Goal: Information Seeking & Learning: Learn about a topic

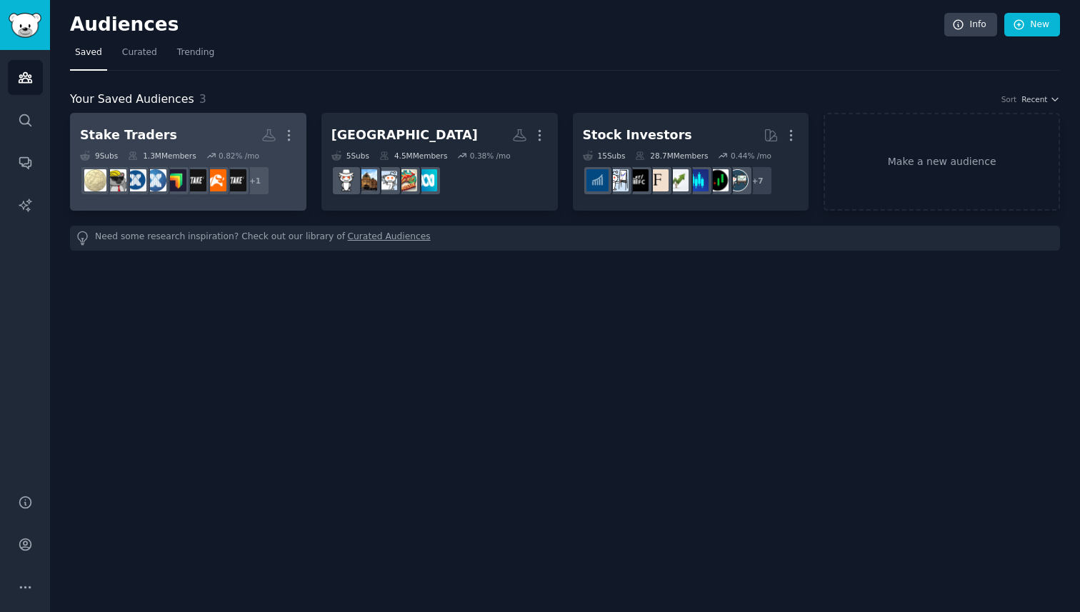
click at [119, 139] on div "Stake Traders" at bounding box center [128, 135] width 97 height 18
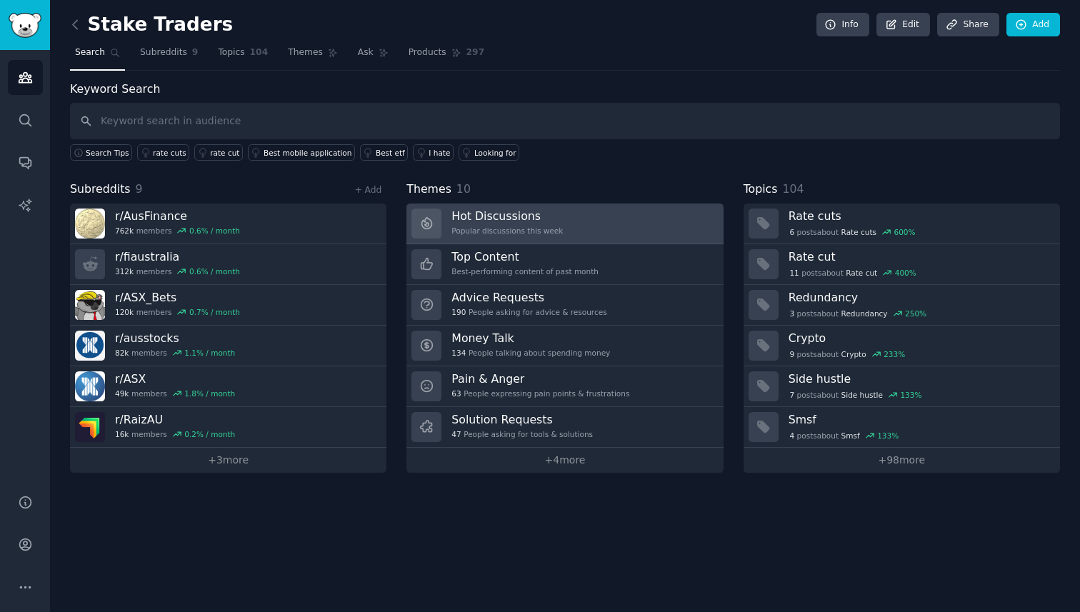
click at [533, 224] on div "Hot Discussions Popular discussions this week" at bounding box center [506, 224] width 111 height 30
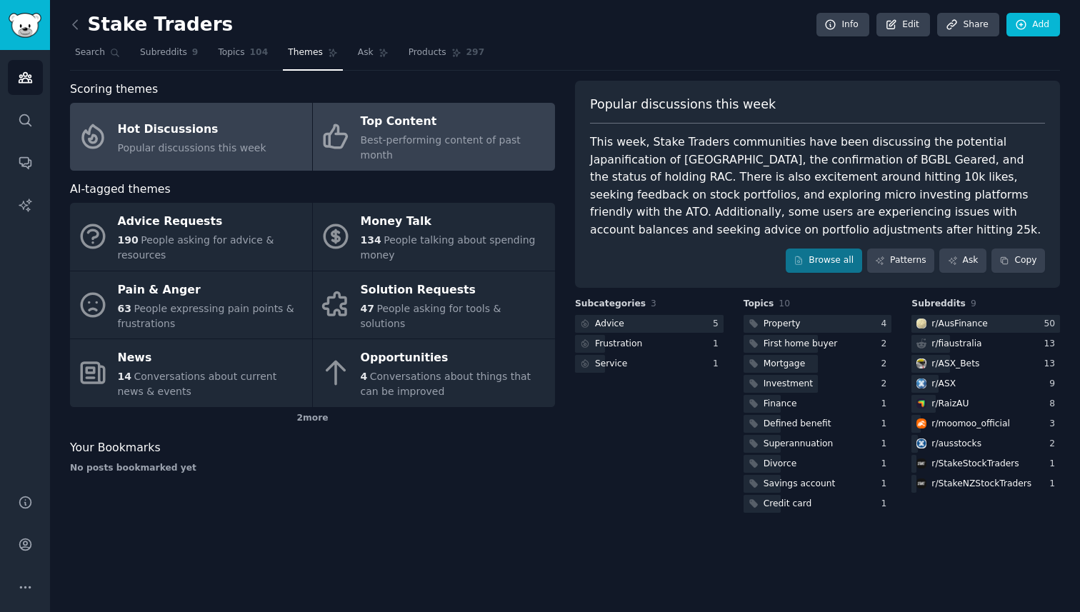
click at [456, 141] on span "Best-performing content of past month" at bounding box center [441, 147] width 160 height 26
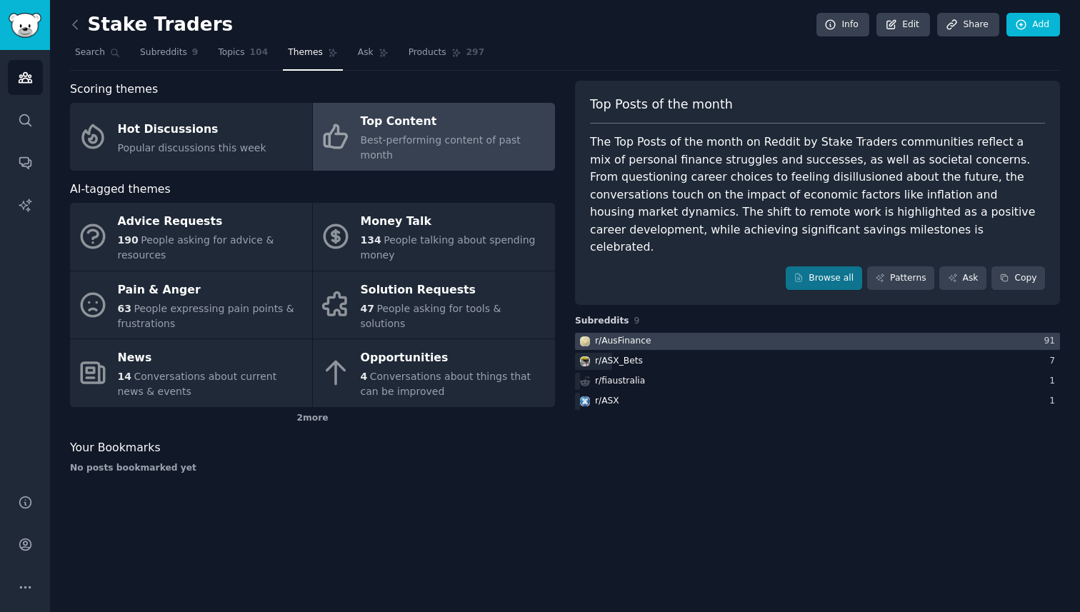
click at [696, 333] on div at bounding box center [817, 342] width 485 height 18
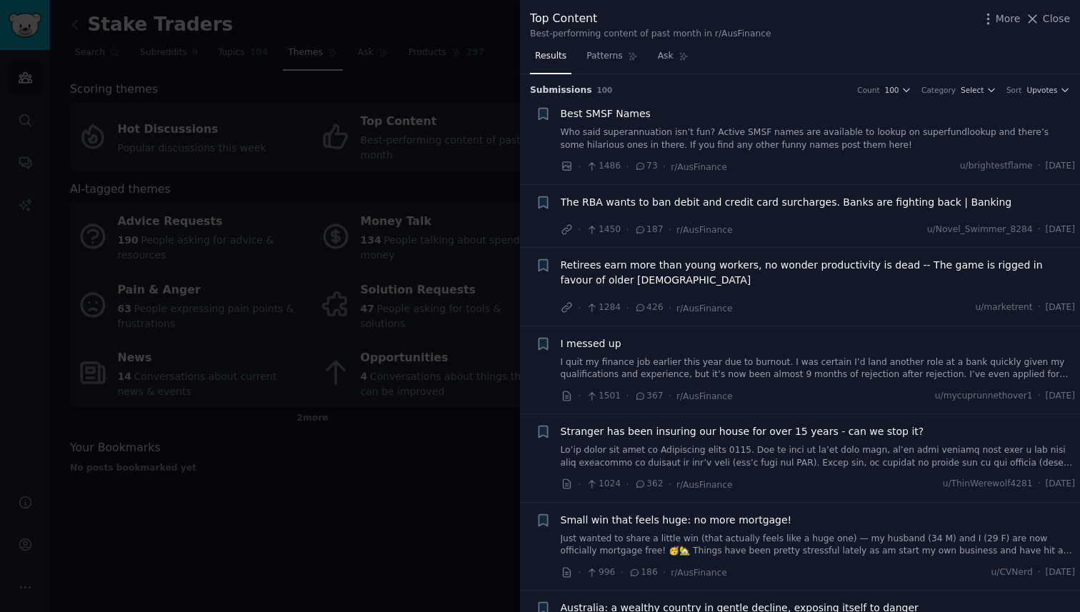
click at [599, 115] on span "Best SMSF Names" at bounding box center [606, 113] width 90 height 15
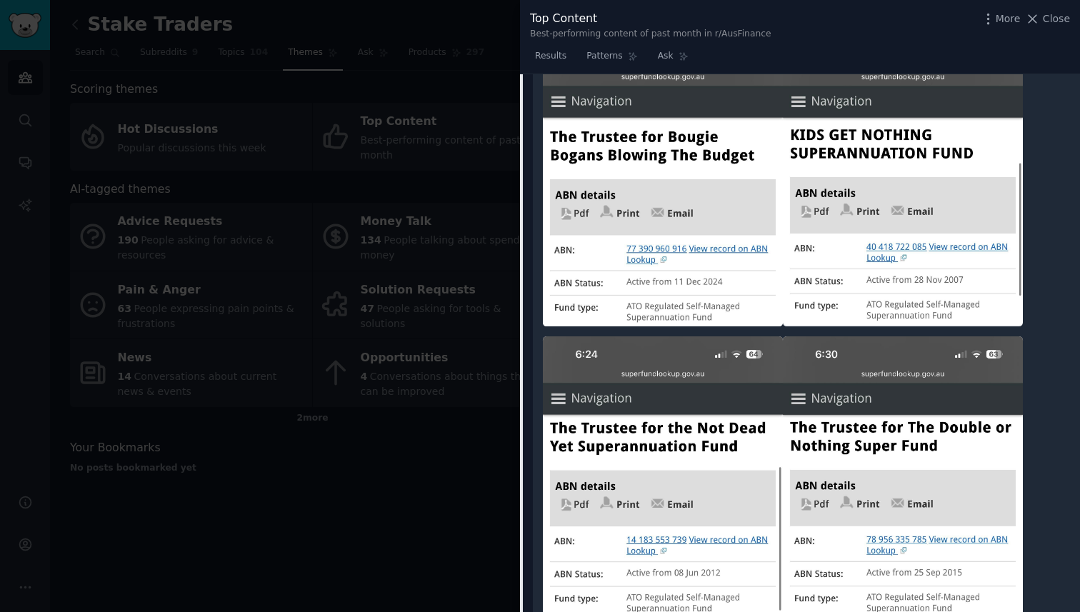
scroll to position [273, 0]
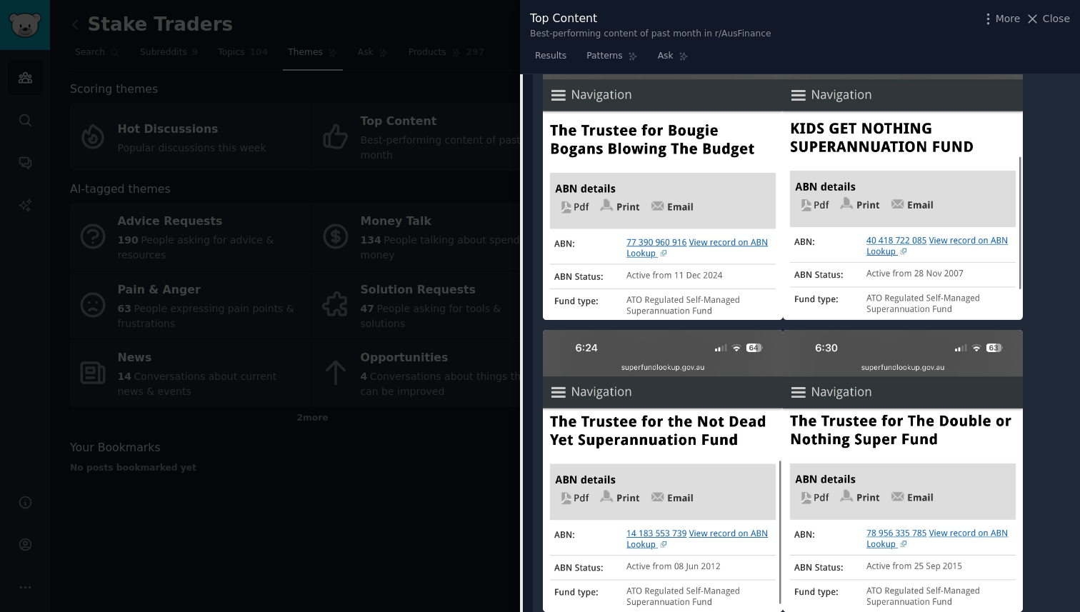
drag, startPoint x: 1075, startPoint y: 106, endPoint x: 1075, endPoint y: 117, distance: 10.7
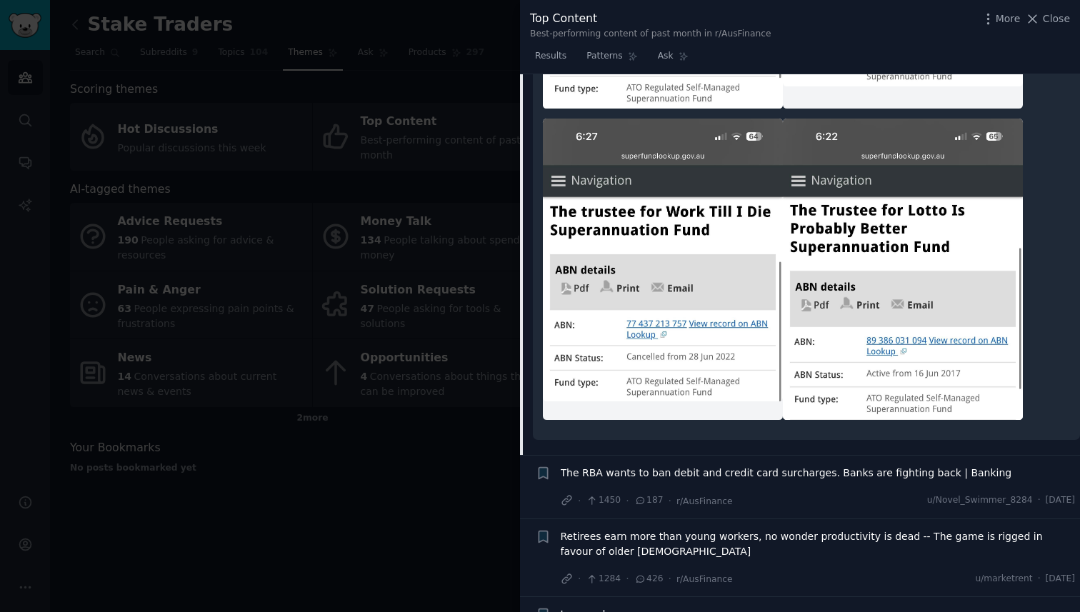
scroll to position [0, 0]
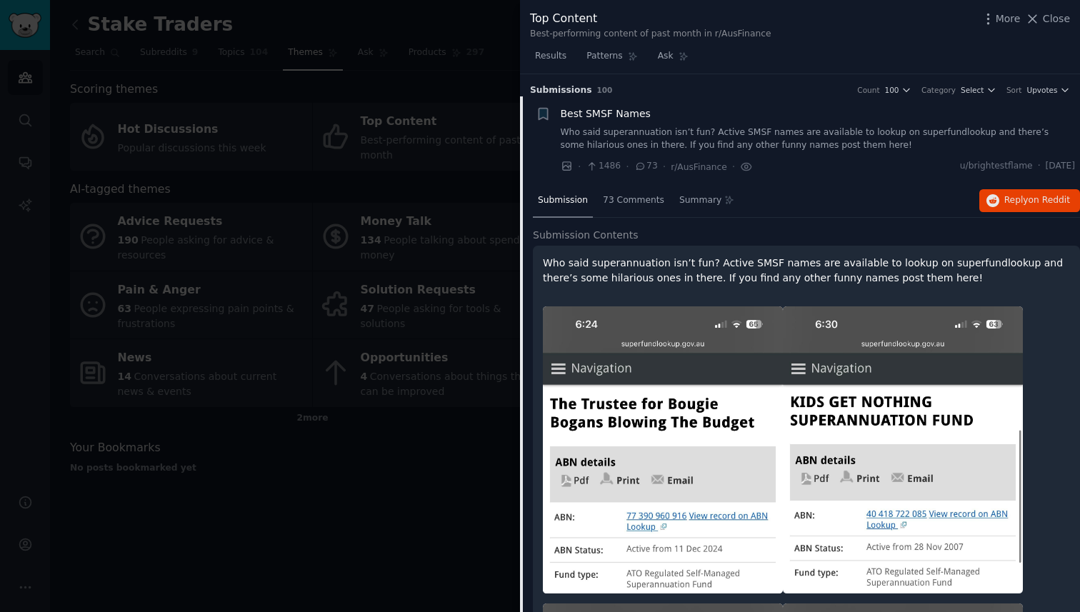
click at [618, 120] on span "Best SMSF Names" at bounding box center [606, 113] width 90 height 15
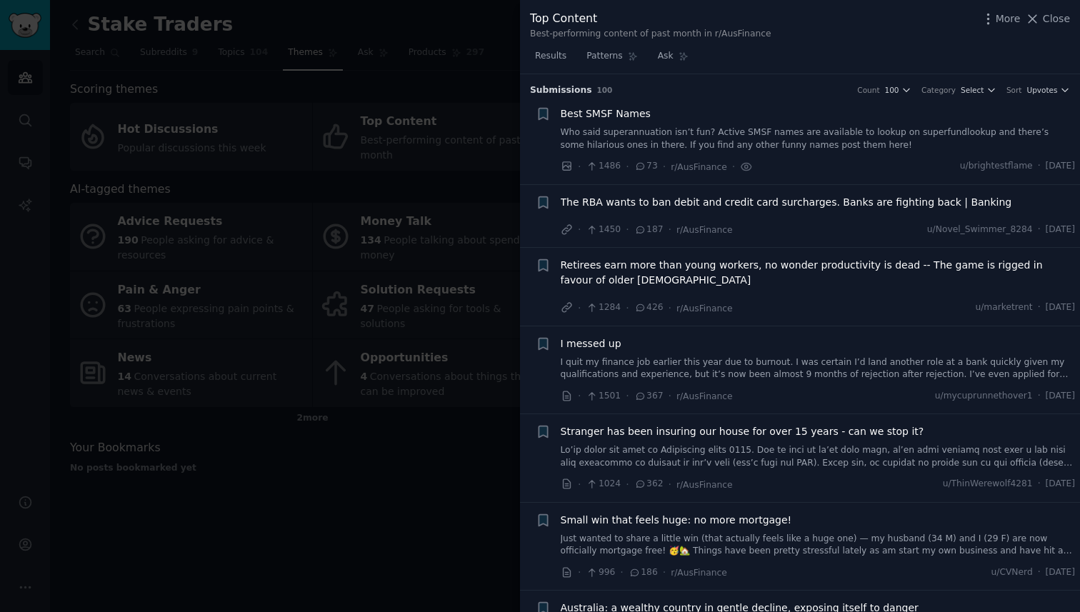
scroll to position [22, 0]
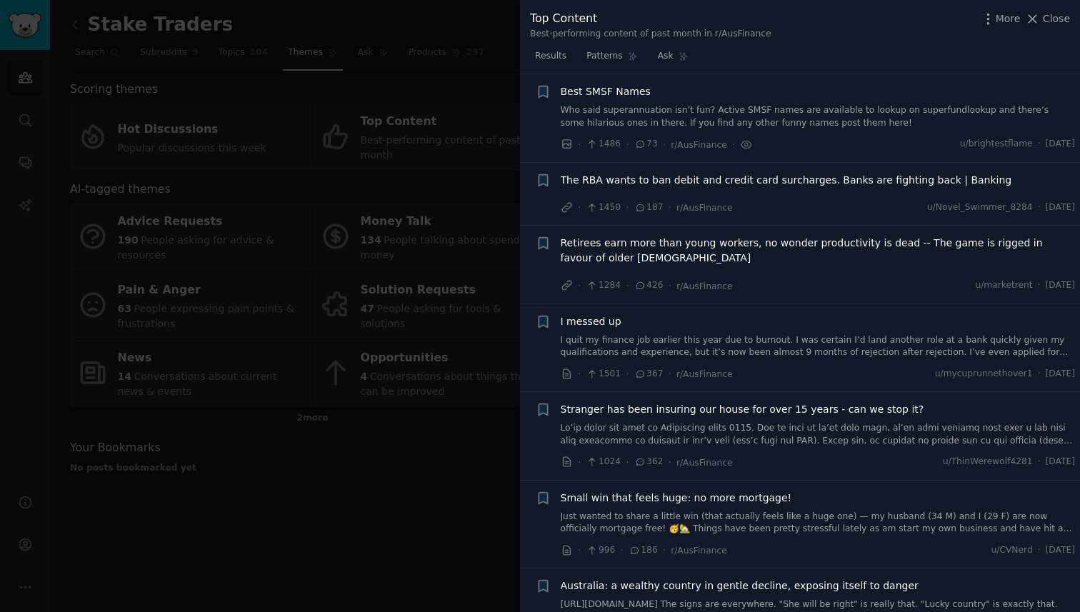
click at [615, 112] on link "Who said superannuation isn’t fun? Active SMSF names are available to lookup on…" at bounding box center [818, 116] width 515 height 25
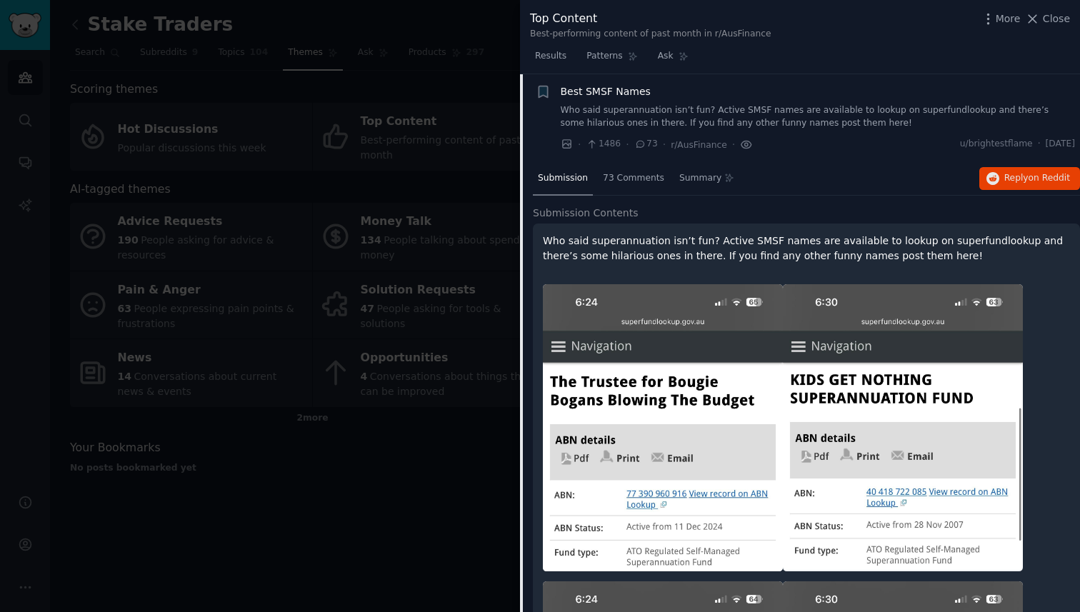
click at [741, 146] on icon at bounding box center [746, 144] width 13 height 15
click at [1028, 176] on span "on Reddit" at bounding box center [1048, 178] width 41 height 10
click at [1051, 24] on span "Close" at bounding box center [1056, 18] width 27 height 15
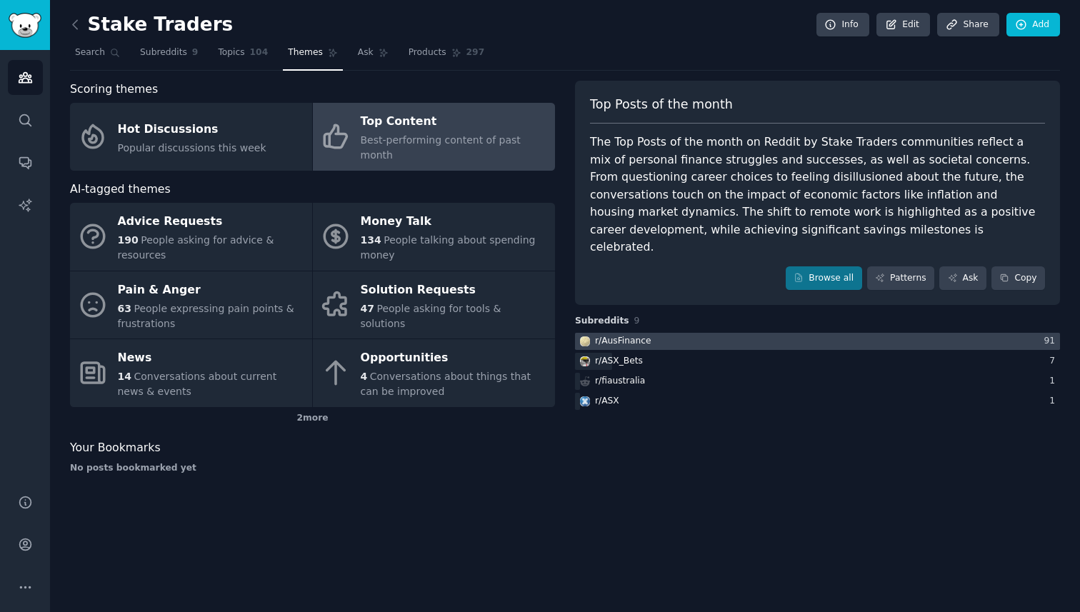
click at [658, 333] on div at bounding box center [817, 342] width 485 height 18
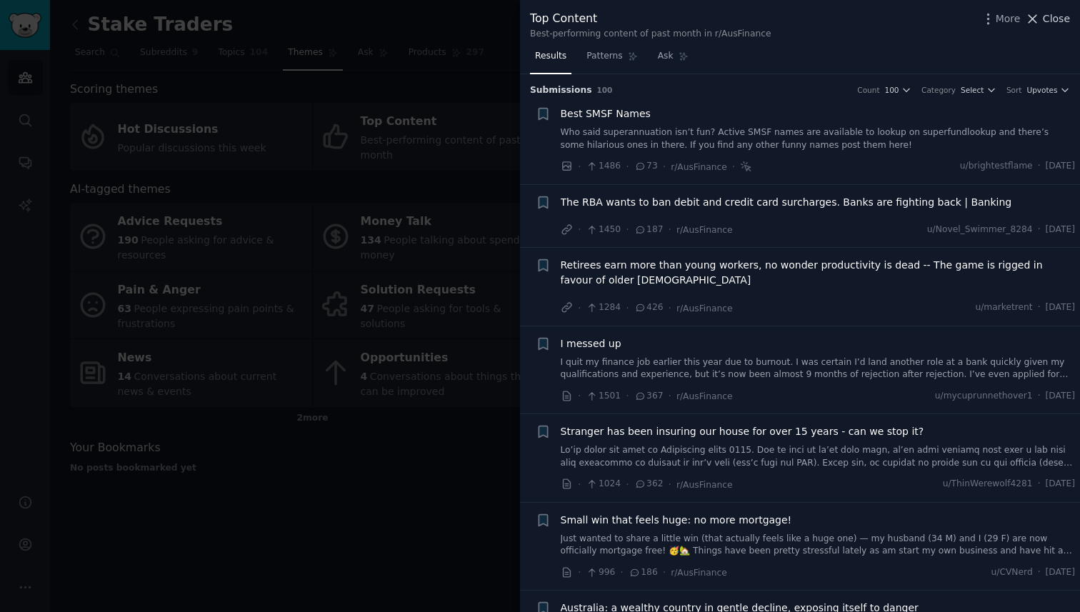
click at [1039, 19] on icon at bounding box center [1032, 18] width 15 height 15
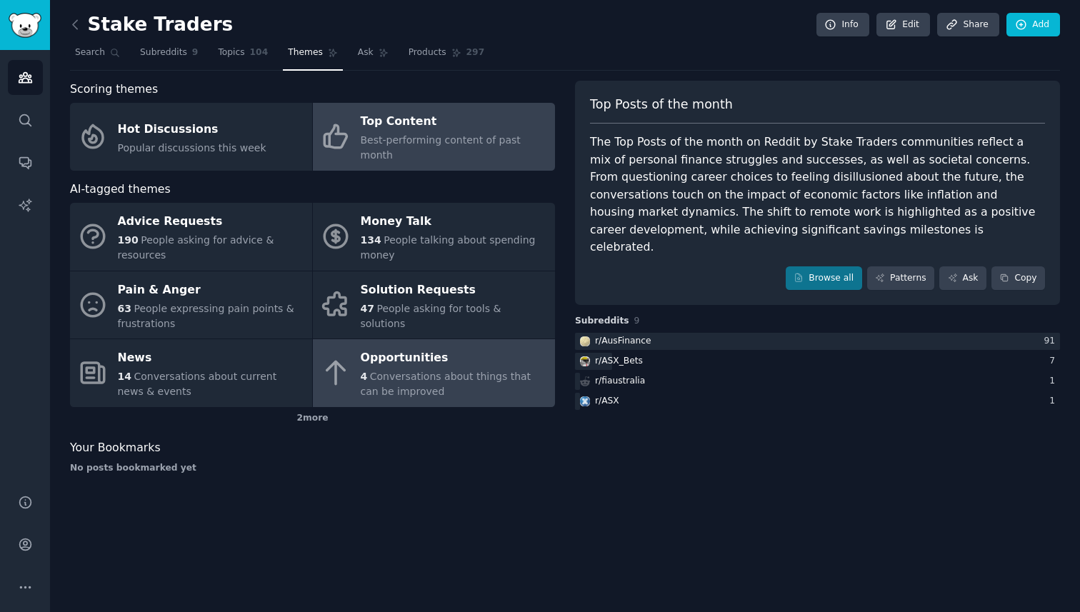
click at [406, 347] on div "Opportunities" at bounding box center [454, 358] width 187 height 23
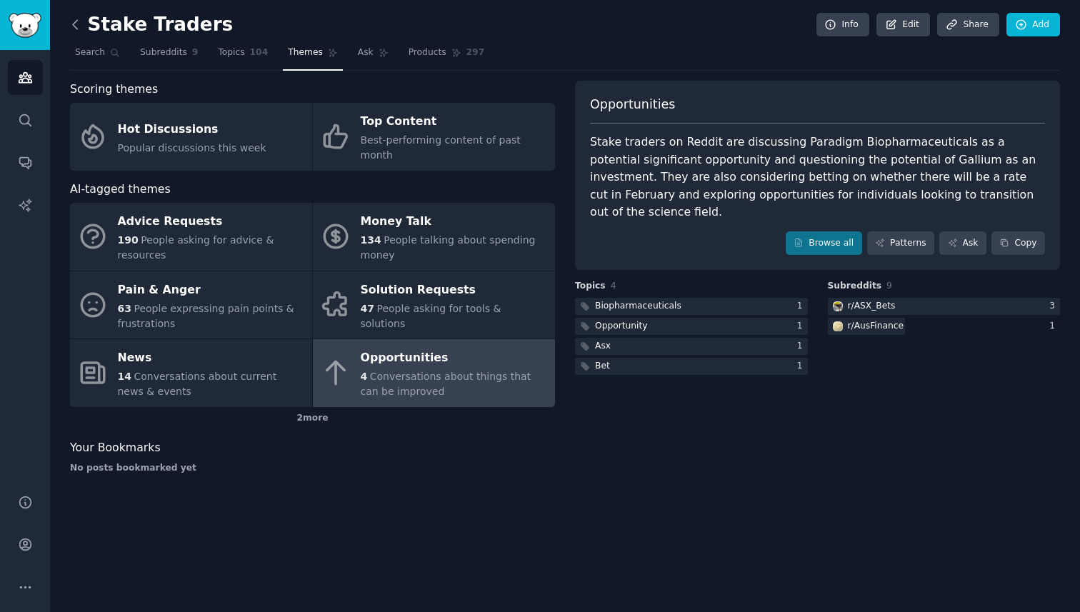
click at [72, 21] on icon at bounding box center [75, 24] width 15 height 15
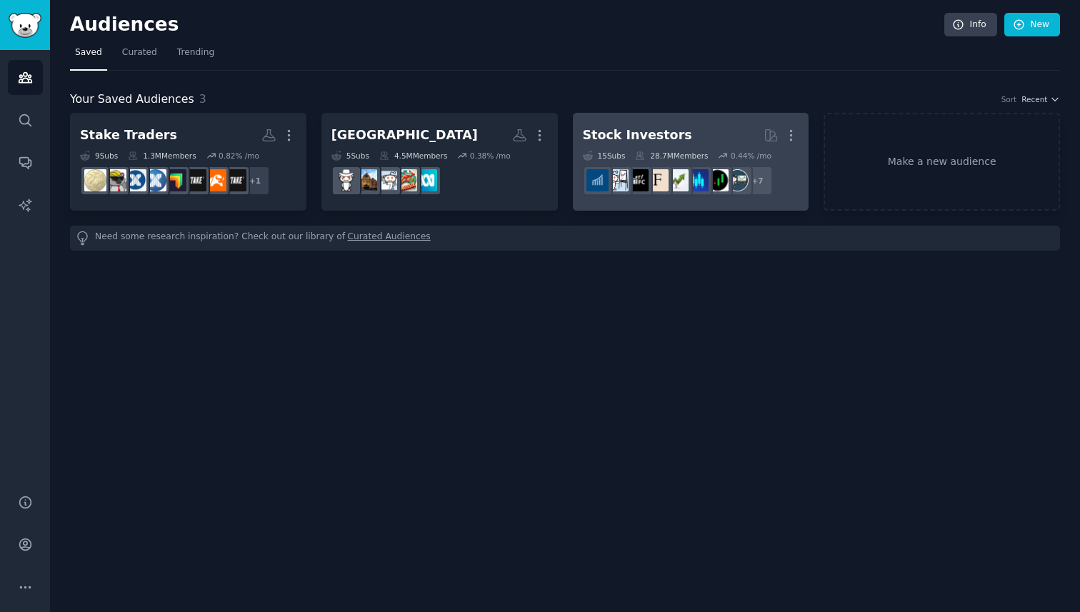
click at [617, 131] on div "Stock Investors" at bounding box center [637, 135] width 109 height 18
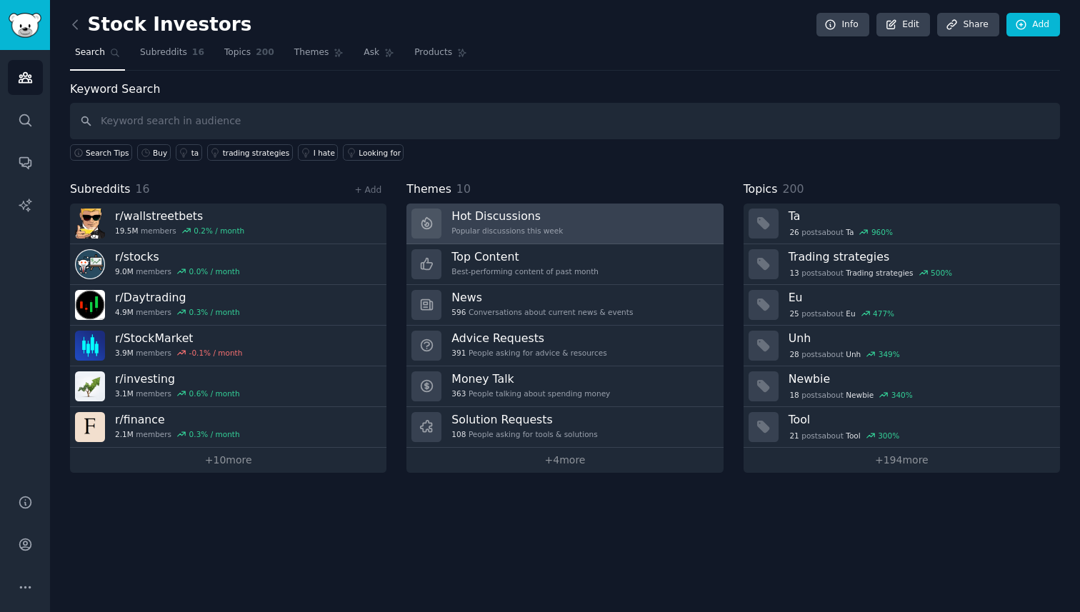
click at [563, 223] on link "Hot Discussions Popular discussions this week" at bounding box center [564, 224] width 316 height 41
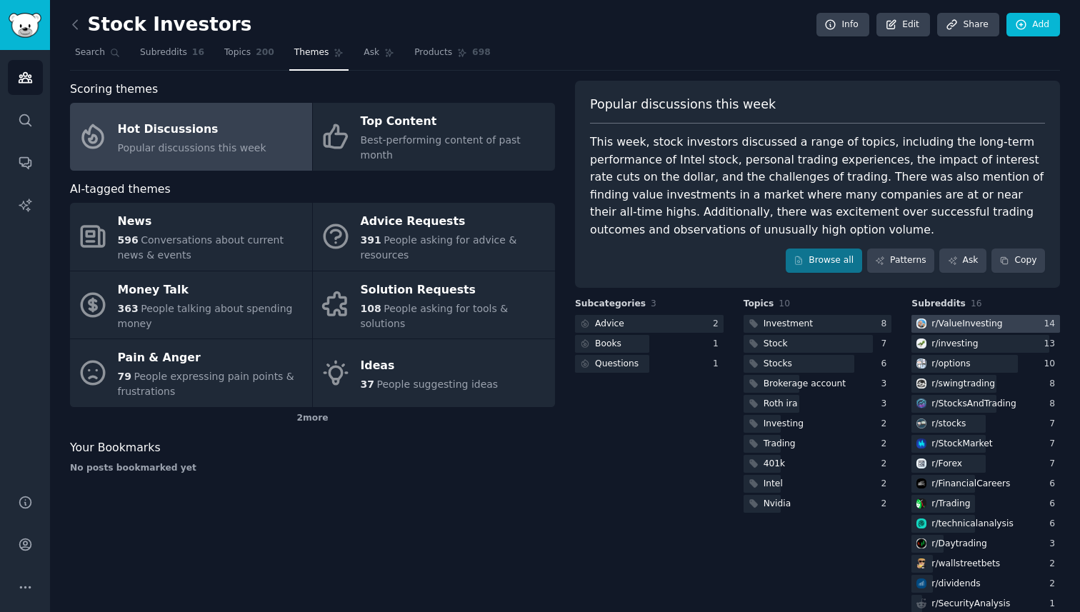
click at [971, 318] on div "r/ ValueInvesting" at bounding box center [966, 324] width 71 height 13
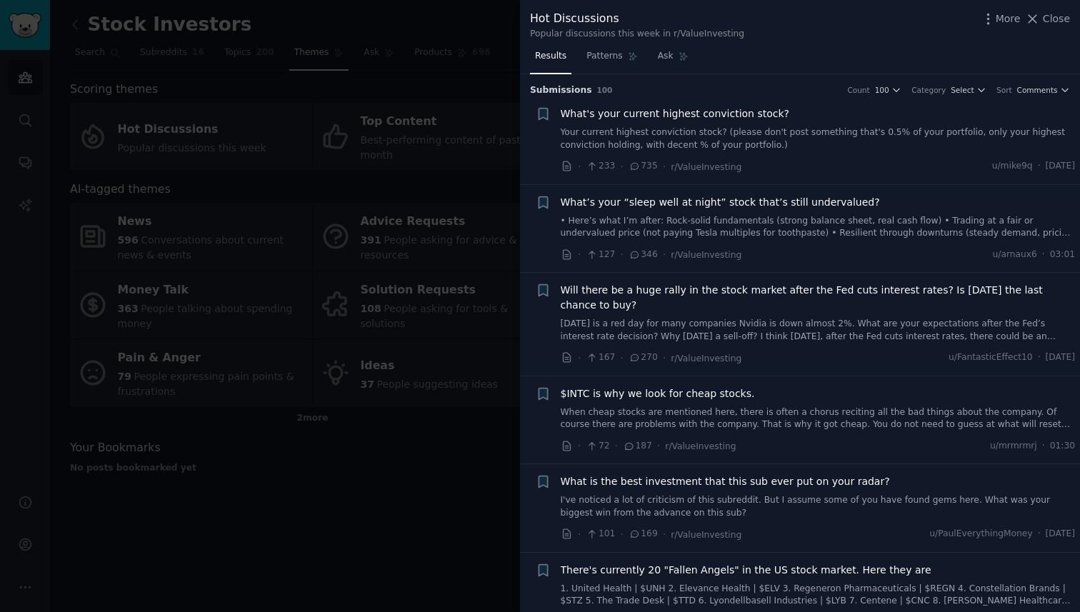
click at [761, 425] on link "When cheap stocks are mentioned here, there is often a chorus reciting all the …" at bounding box center [818, 418] width 515 height 25
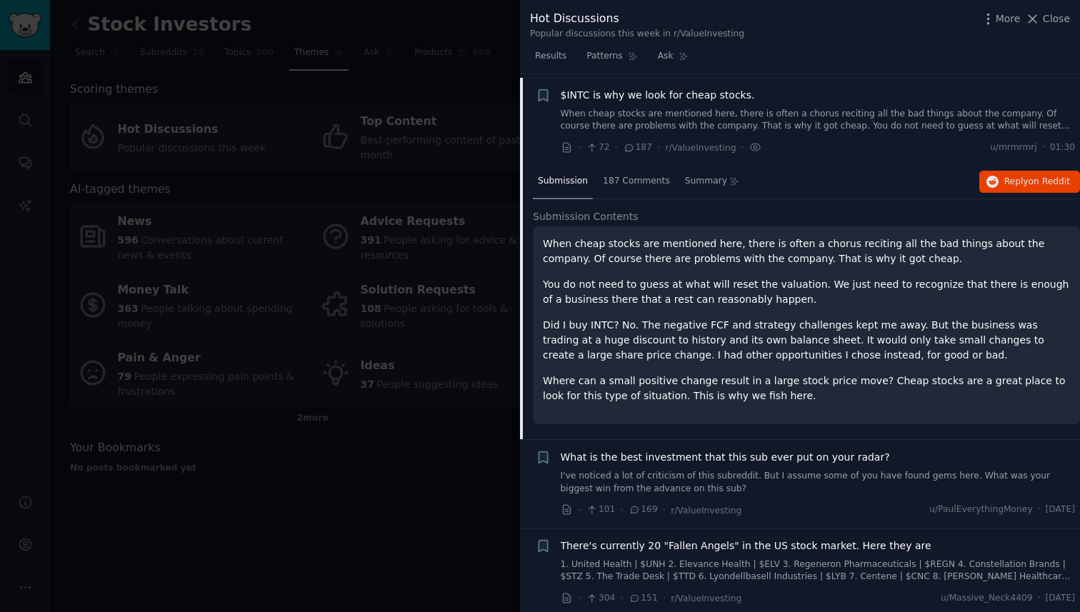
scroll to position [302, 0]
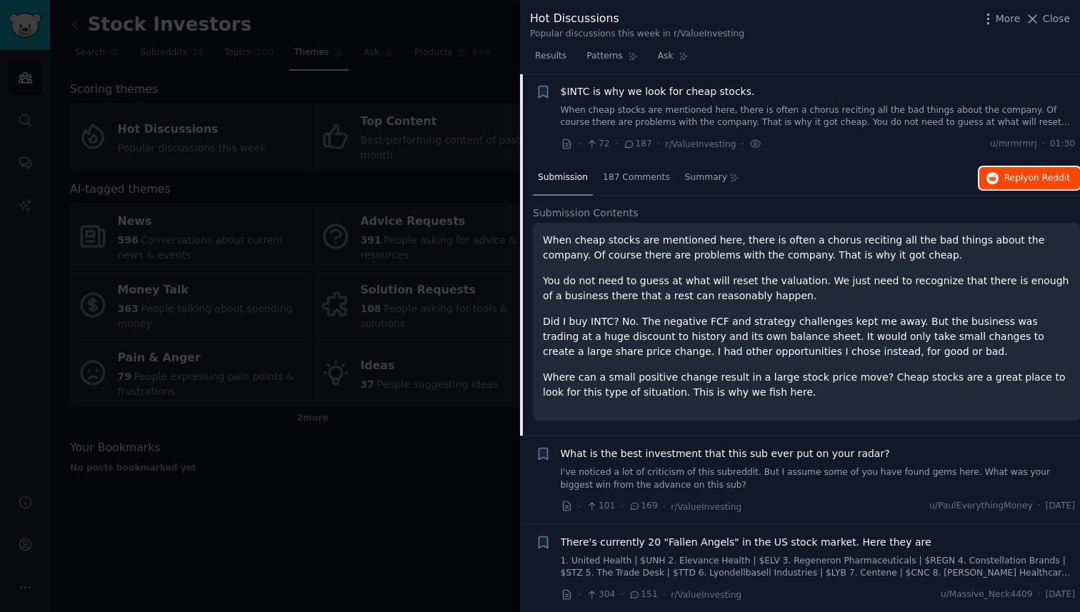
click at [1022, 179] on span "Reply on Reddit" at bounding box center [1037, 178] width 66 height 13
click at [1044, 21] on span "Close" at bounding box center [1056, 18] width 27 height 15
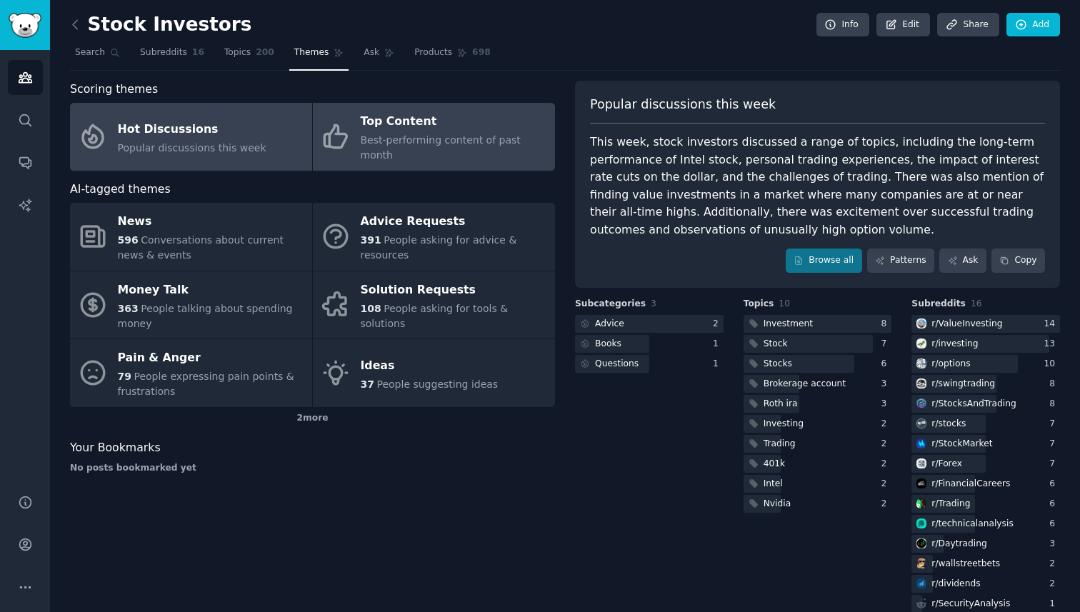
click at [389, 130] on div "Top Content" at bounding box center [454, 122] width 187 height 23
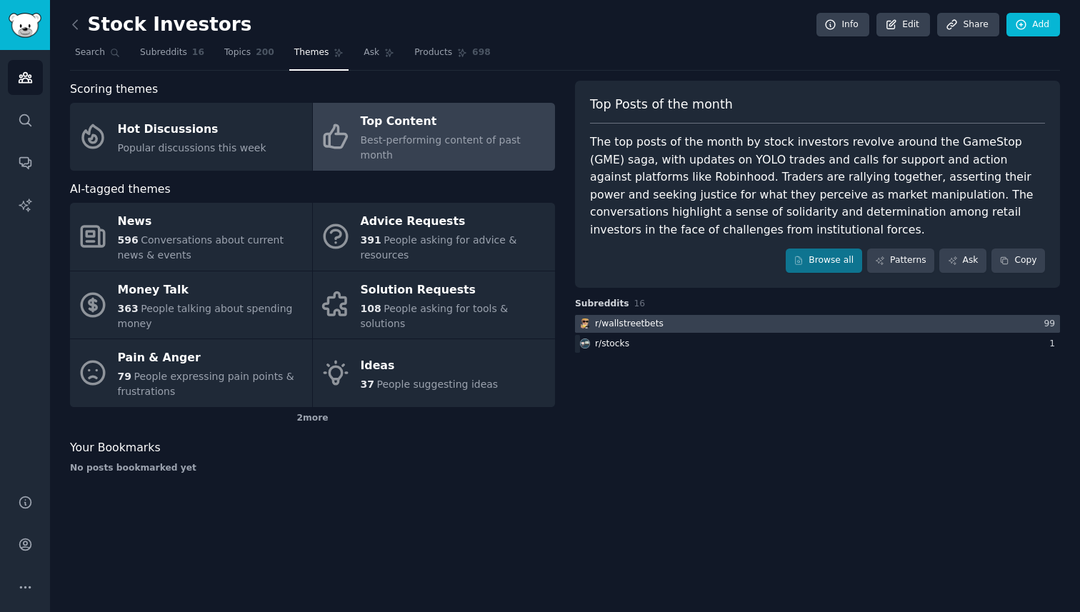
click at [691, 326] on div at bounding box center [817, 324] width 485 height 18
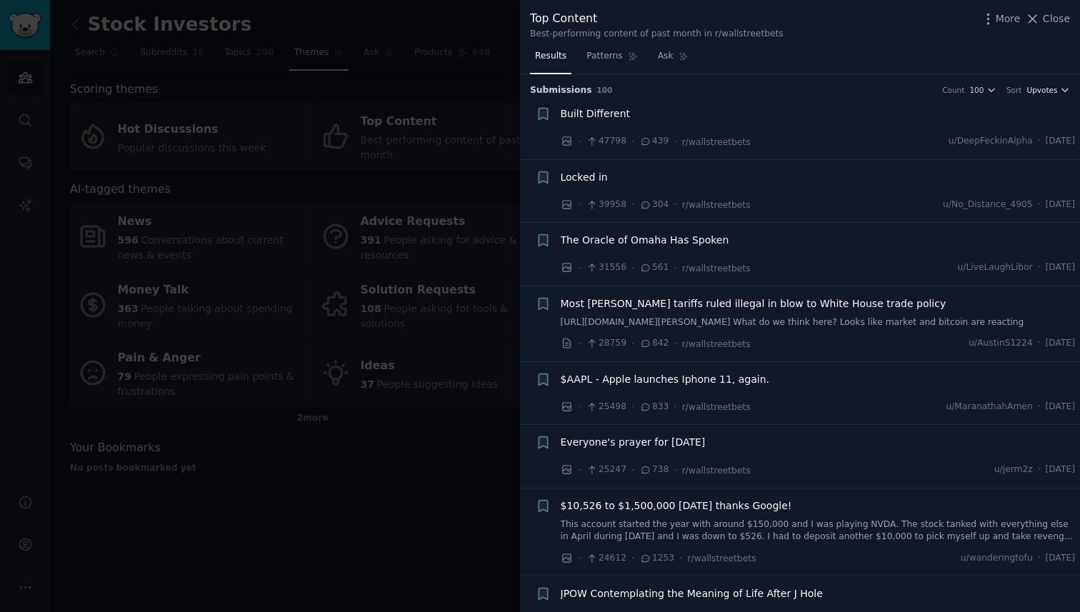
click at [1039, 94] on span "Upvotes" at bounding box center [1041, 90] width 31 height 10
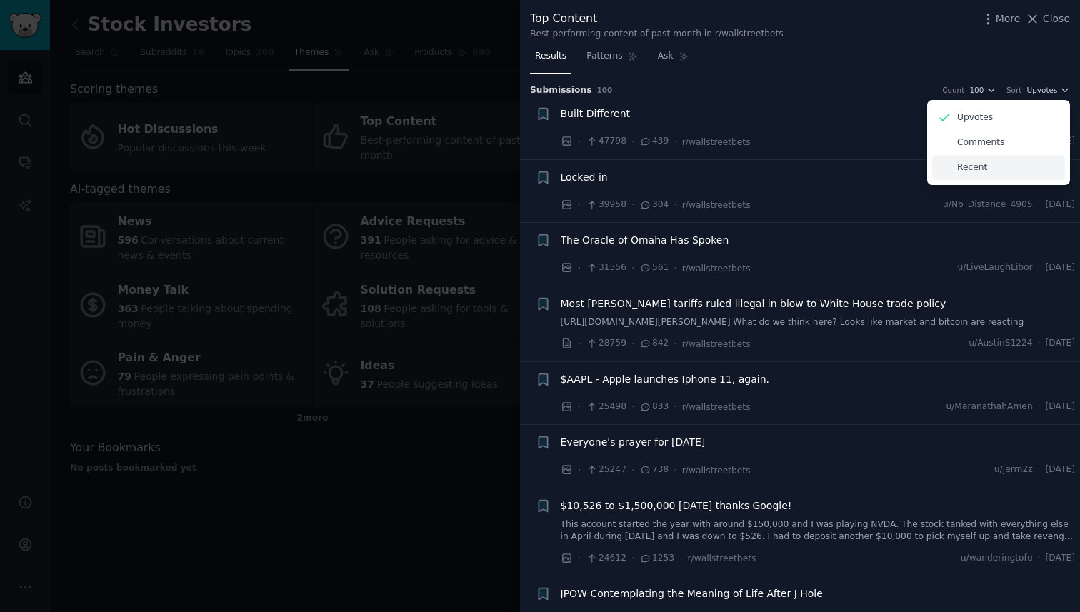
click at [977, 161] on div "Recent" at bounding box center [998, 167] width 133 height 25
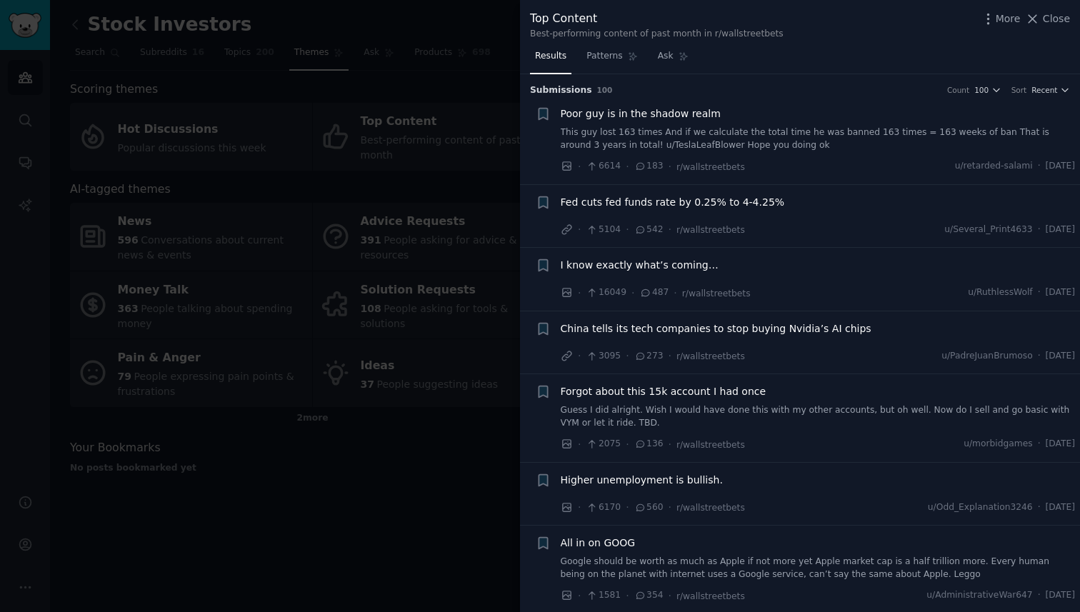
click at [767, 558] on link "Google should be worth as much as Apple if not more yet Apple market cap is a h…" at bounding box center [818, 568] width 515 height 25
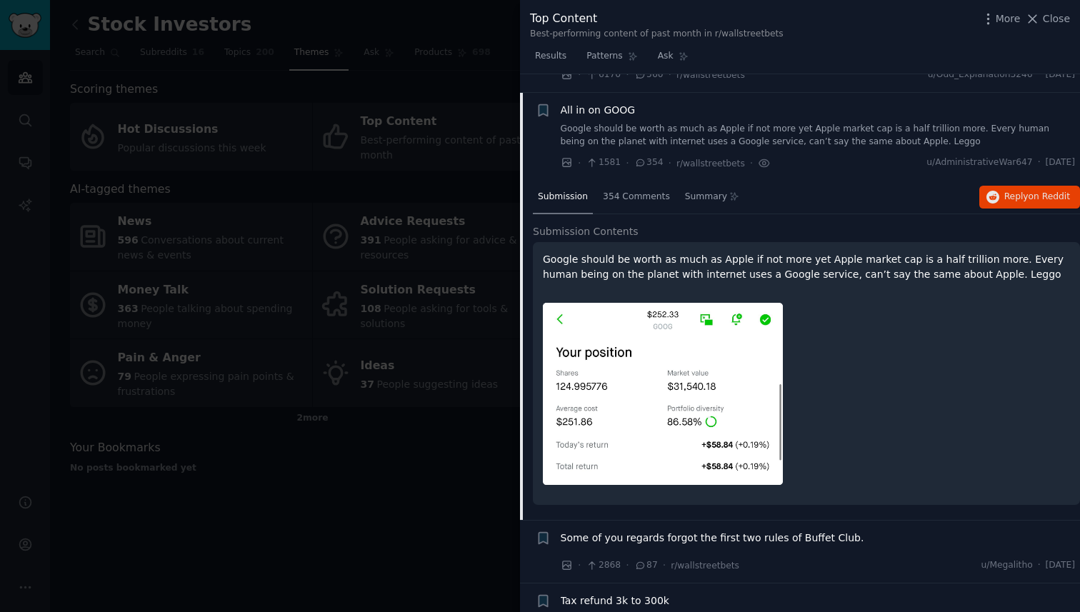
scroll to position [451, 0]
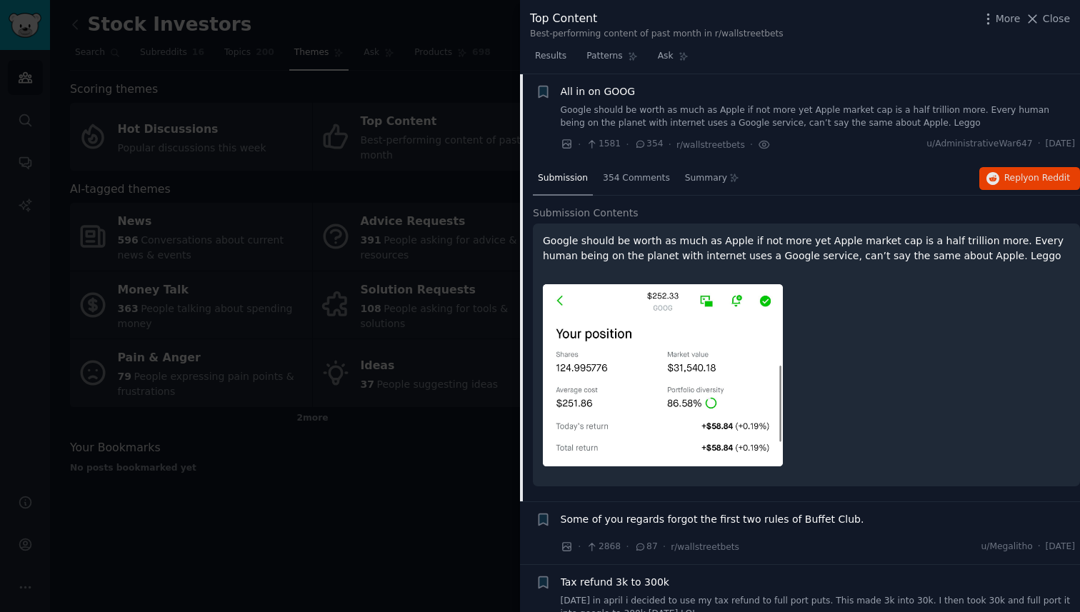
click at [817, 518] on span "Some of you regards forgot the first two rules of Buffet Club." at bounding box center [712, 519] width 303 height 15
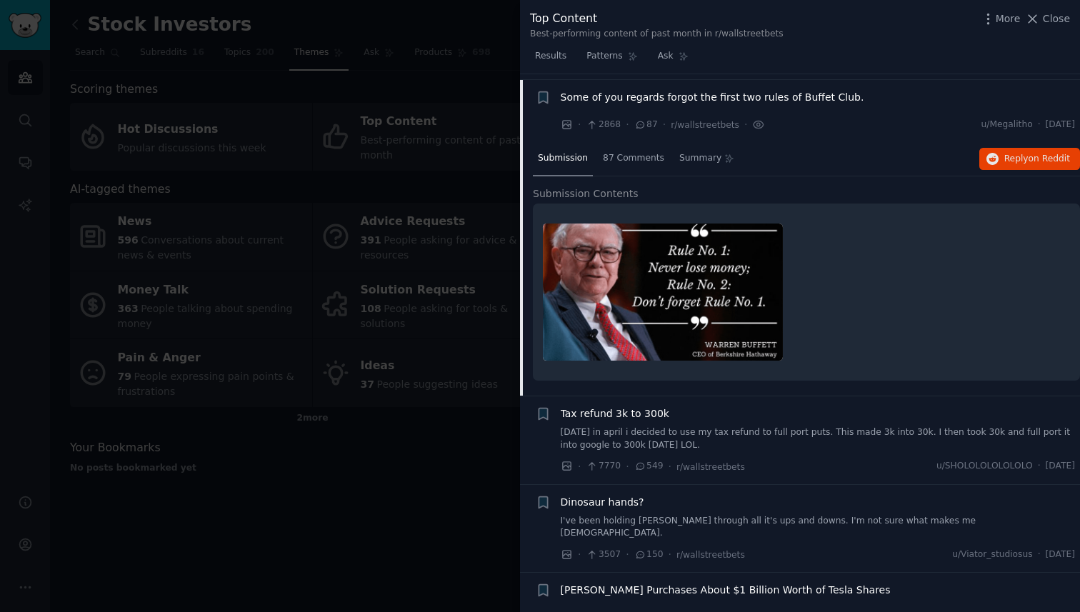
scroll to position [540, 0]
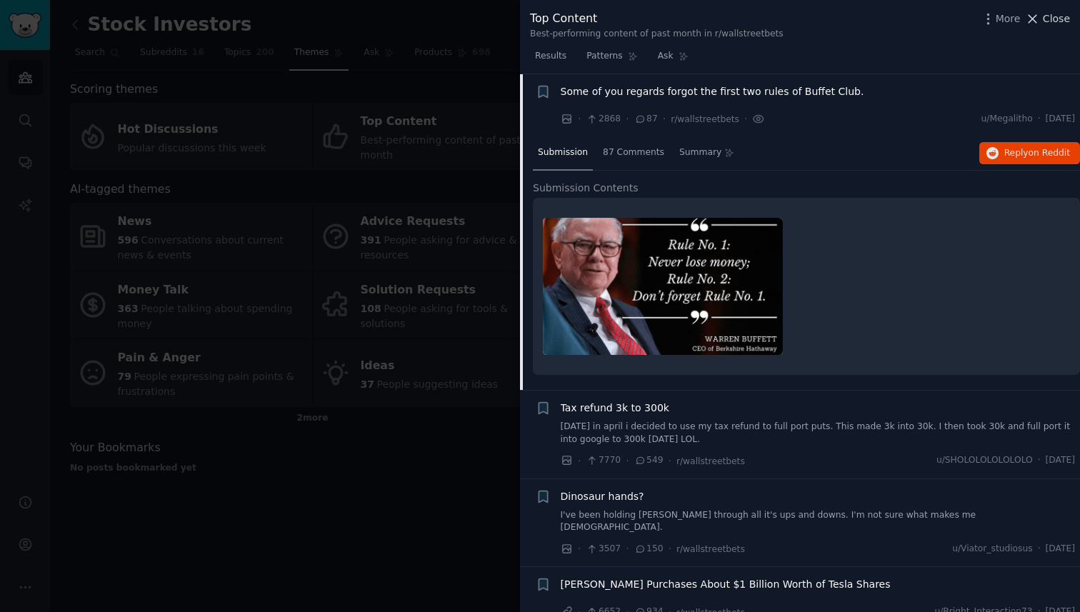
click at [1050, 21] on span "Close" at bounding box center [1056, 18] width 27 height 15
